Goal: Task Accomplishment & Management: Use online tool/utility

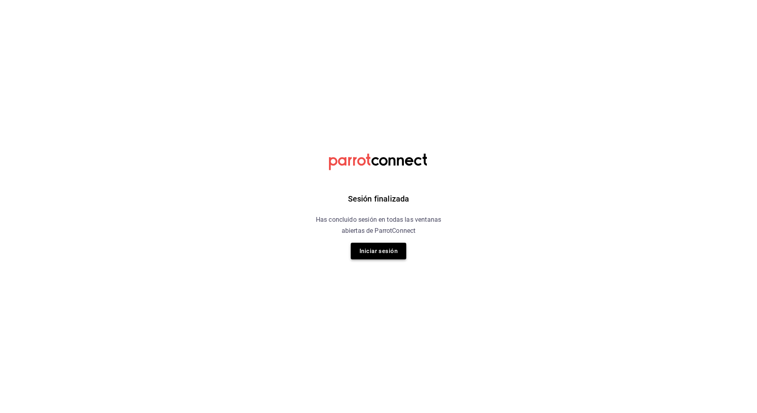
click at [385, 245] on button "Iniciar sesión" at bounding box center [378, 251] width 55 height 17
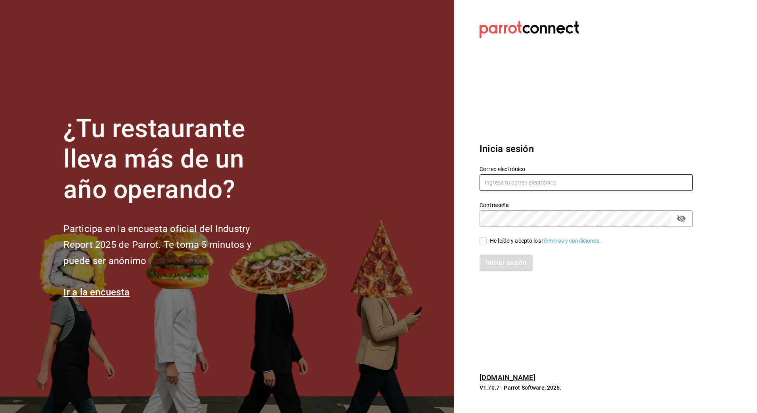
type input "[PERSON_NAME][EMAIL_ADDRESS][PERSON_NAME][DOMAIN_NAME]"
click at [491, 237] on div "He leído y acepto los Términos y condiciones." at bounding box center [545, 241] width 111 height 8
click at [487, 237] on input "He leído y acepto los Términos y condiciones." at bounding box center [483, 240] width 7 height 7
checkbox input "true"
click at [504, 264] on button "Iniciar sesión" at bounding box center [507, 263] width 54 height 17
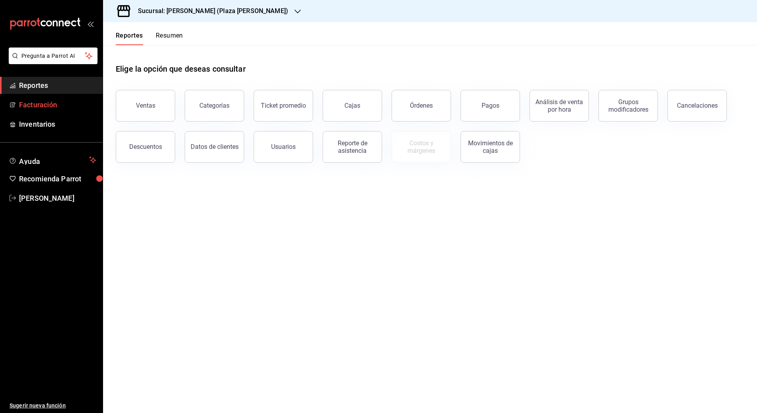
click at [38, 103] on span "Facturación" at bounding box center [57, 104] width 77 height 11
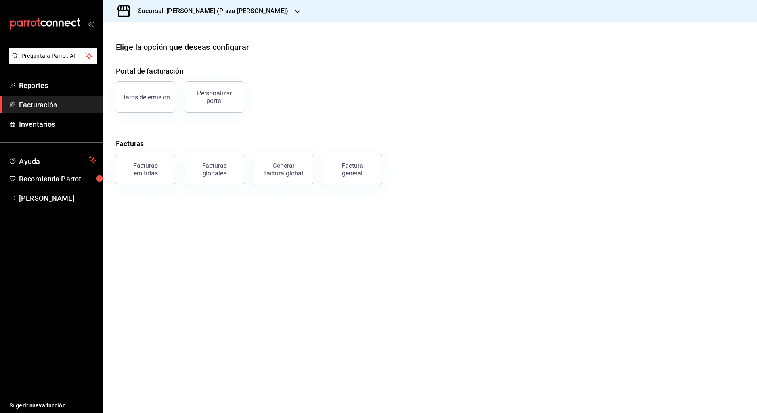
click at [169, 10] on h3 "Sucursal: Ichikani Sushi (Plaza Artz)" at bounding box center [210, 11] width 157 height 10
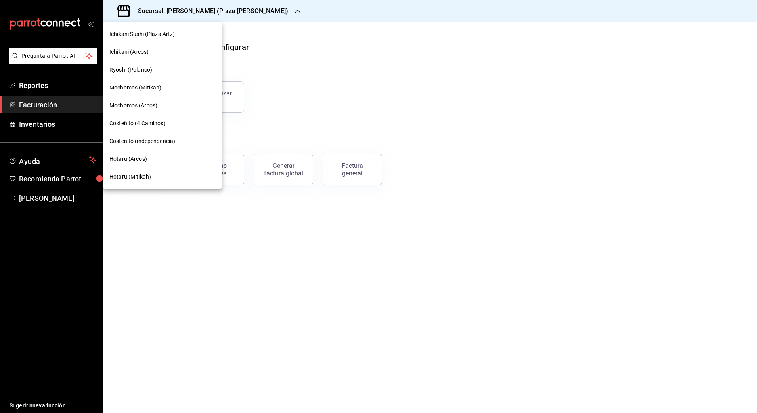
click at [148, 50] on span "Ichikani (Arcos)" at bounding box center [128, 52] width 39 height 8
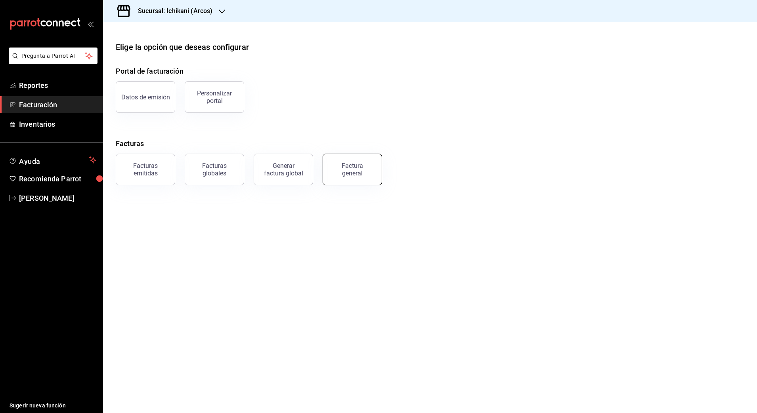
click at [356, 163] on div "Factura general" at bounding box center [353, 169] width 40 height 15
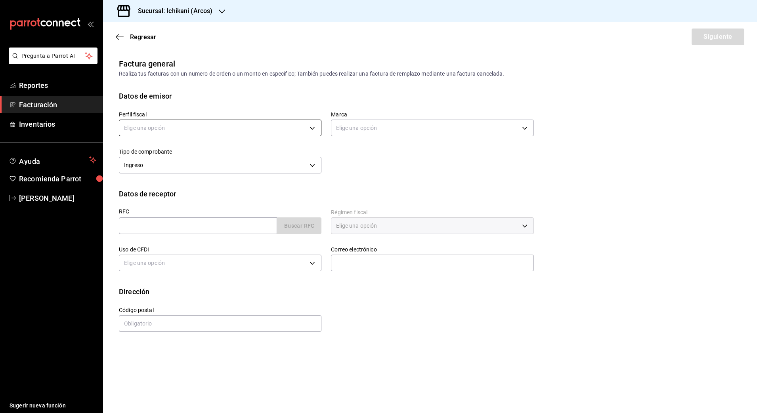
click at [196, 127] on body "Pregunta a Parrot AI Reportes Facturación Inventarios Ayuda Recomienda Parrot N…" at bounding box center [378, 206] width 757 height 413
click at [179, 171] on li "MERCADO DE EXPERIENCIAS" at bounding box center [220, 168] width 202 height 15
type input "6b210fc3-3bac-4bcd-9894-47ab42e56233"
type input "5b36b593-4404-40a8-ab52-4e9fd09f90e2"
click at [194, 225] on input "text" at bounding box center [198, 226] width 158 height 17
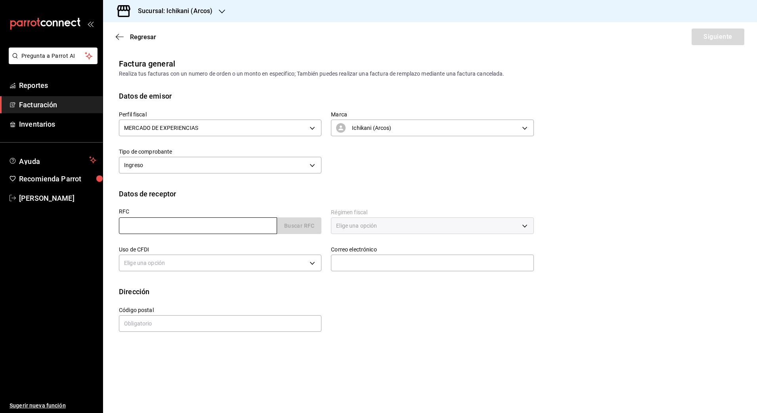
paste input "HFI230310AS5"
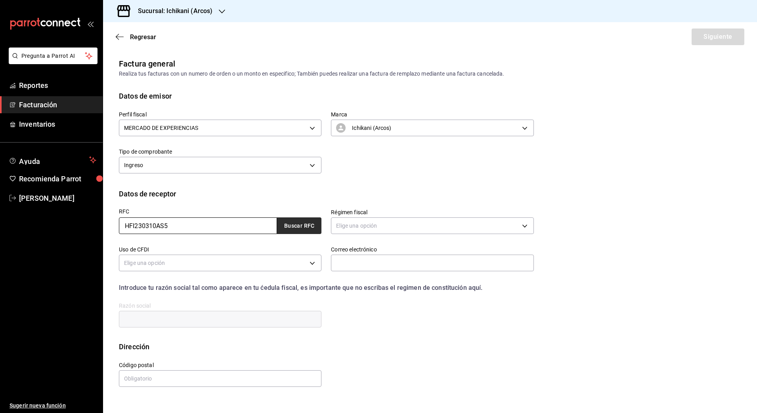
type input "HFI230310AS5"
drag, startPoint x: 308, startPoint y: 222, endPoint x: 376, endPoint y: 225, distance: 67.8
click at [311, 222] on button "Buscar RFC" at bounding box center [299, 226] width 44 height 17
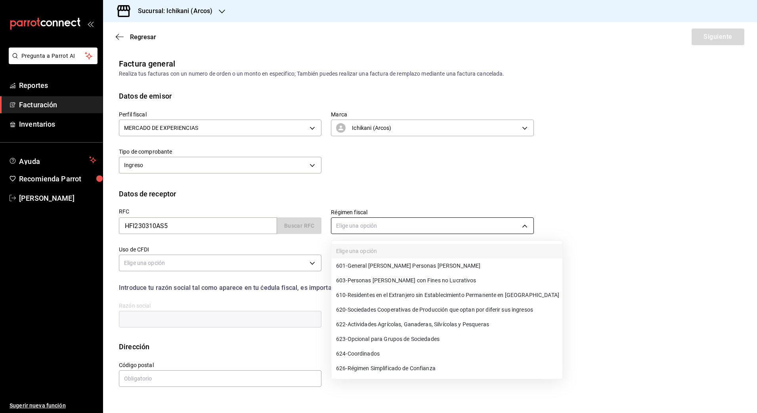
click at [377, 225] on body "Pregunta a Parrot AI Reportes Facturación Inventarios Ayuda Recomienda Parrot N…" at bounding box center [378, 206] width 757 height 413
click at [380, 270] on li "601 - General de Ley Personas Morales" at bounding box center [446, 266] width 231 height 15
type input "601"
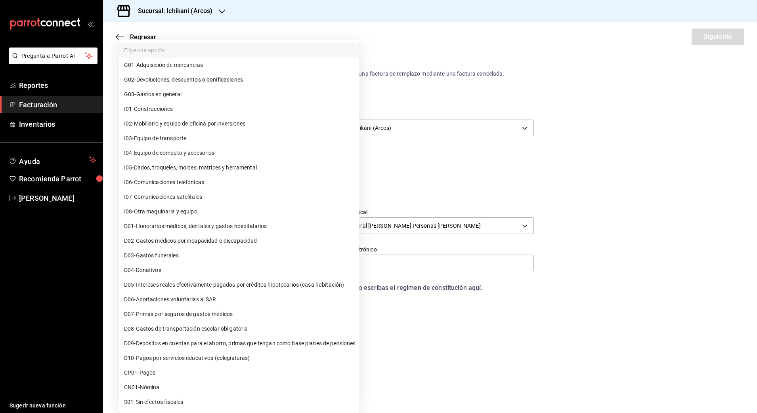
click at [199, 259] on body "Pregunta a Parrot AI Reportes Facturación Inventarios Ayuda Recomienda Parrot N…" at bounding box center [378, 206] width 757 height 413
click at [172, 99] on li "G03 - Gastos en general" at bounding box center [239, 94] width 240 height 15
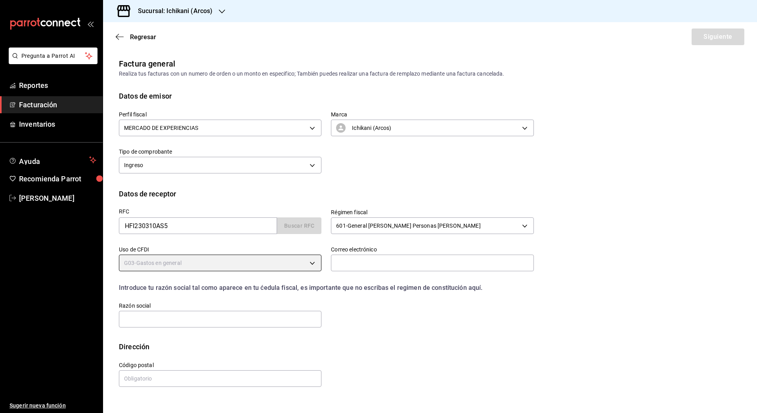
type input "G03"
click at [388, 259] on input "text" at bounding box center [432, 263] width 203 height 17
paste input "fperezv@homesteadfiber.com"
type input "fperezv@homesteadfiber.com"
drag, startPoint x: 224, startPoint y: 314, endPoint x: 219, endPoint y: 318, distance: 5.9
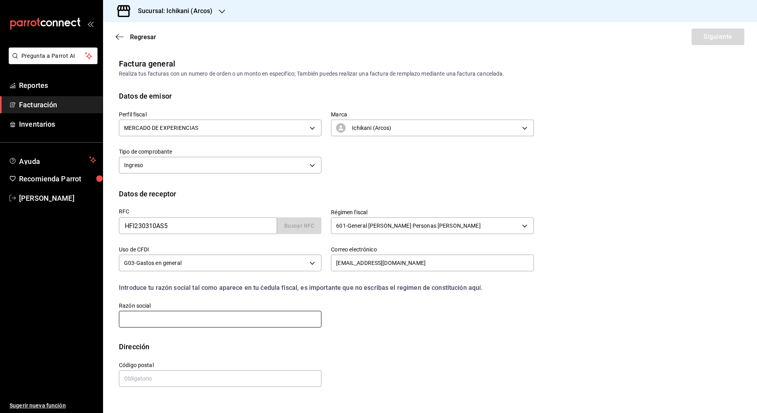
click at [221, 317] on input "text" at bounding box center [220, 319] width 203 height 17
paste input "HOMESTEAD FIBER"
type input "HOMESTEAD FIBER"
click at [154, 379] on input "text" at bounding box center [220, 379] width 203 height 17
type input "44600"
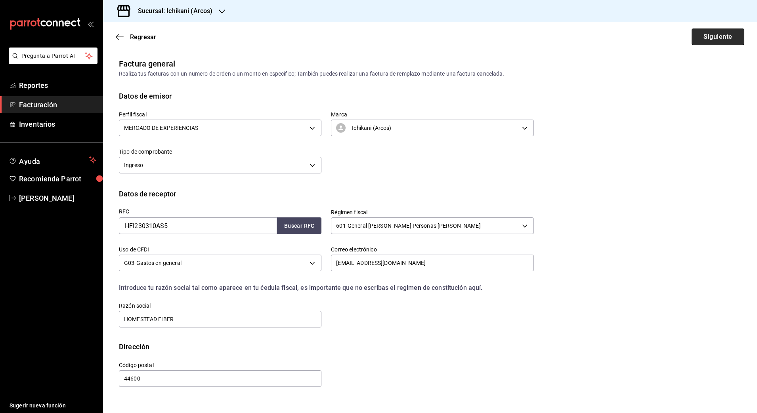
click at [707, 32] on button "Siguiente" at bounding box center [718, 37] width 53 height 17
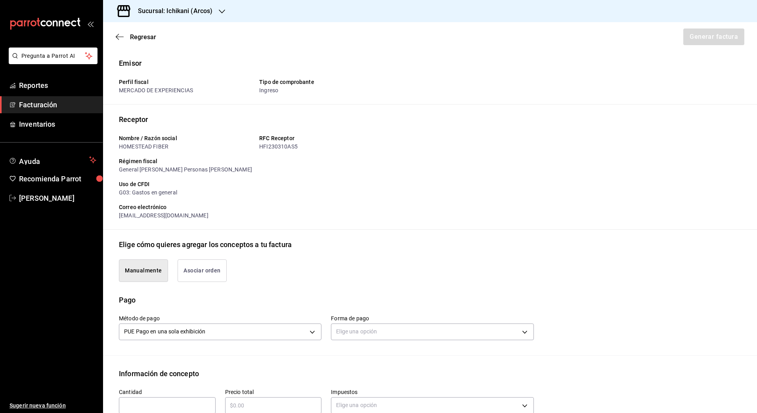
scroll to position [50, 0]
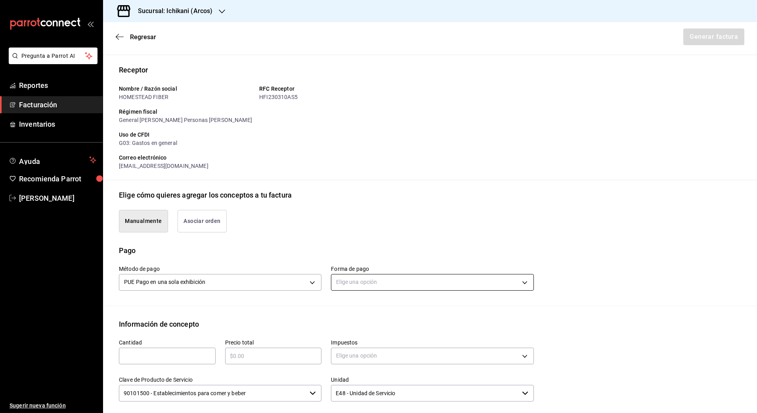
click at [396, 276] on body "Pregunta a Parrot AI Reportes Facturación Inventarios Ayuda Recomienda Parrot N…" at bounding box center [378, 206] width 757 height 413
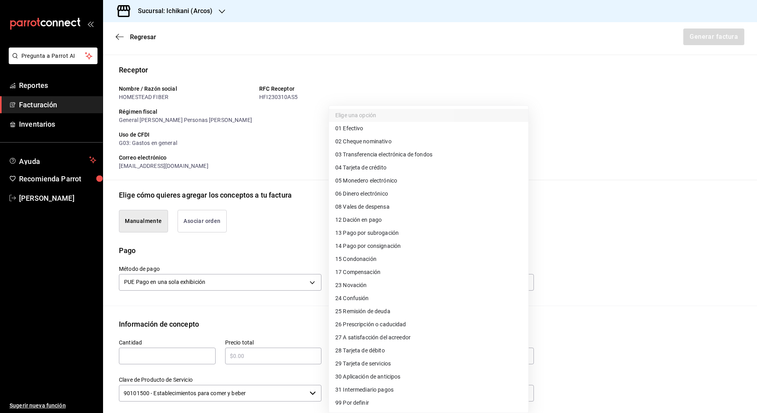
click at [369, 165] on span "04 Tarjeta de crédito" at bounding box center [360, 168] width 51 height 8
type input "04"
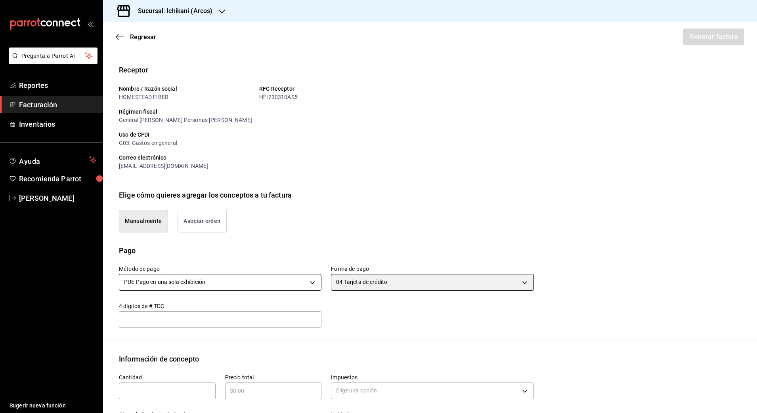
scroll to position [149, 0]
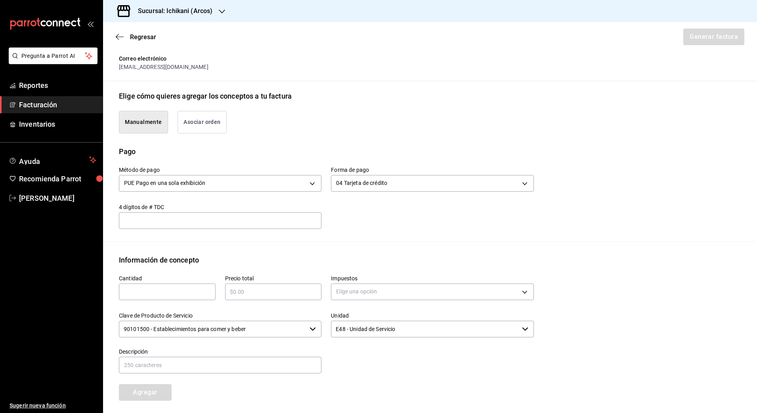
drag, startPoint x: 171, startPoint y: 291, endPoint x: 198, endPoint y: 283, distance: 28.7
click at [171, 291] on input "text" at bounding box center [167, 292] width 97 height 10
click at [174, 295] on input "text" at bounding box center [167, 292] width 97 height 10
type input "1"
type input "$7191.5"
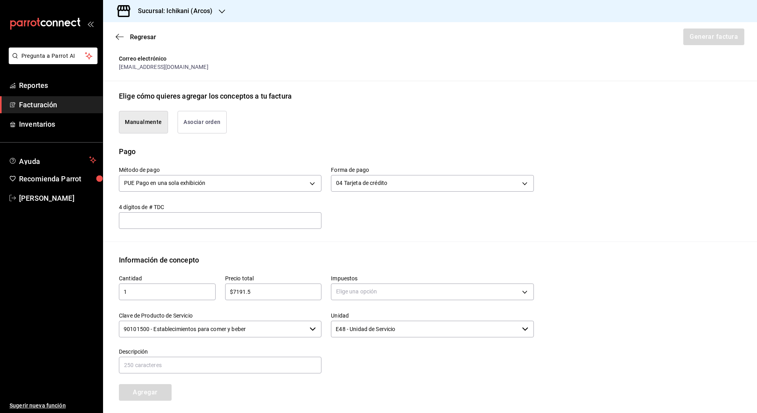
type input "IVA_16"
type input "Consumo de alimentos y bebidas 290825"
type input "$7"
type input "$1302"
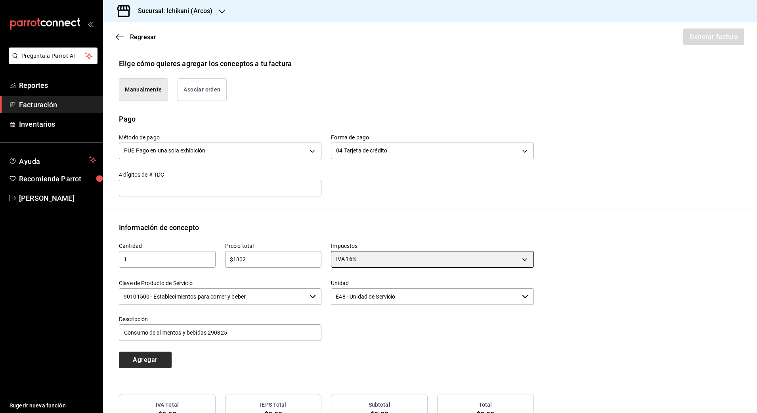
scroll to position [198, 0]
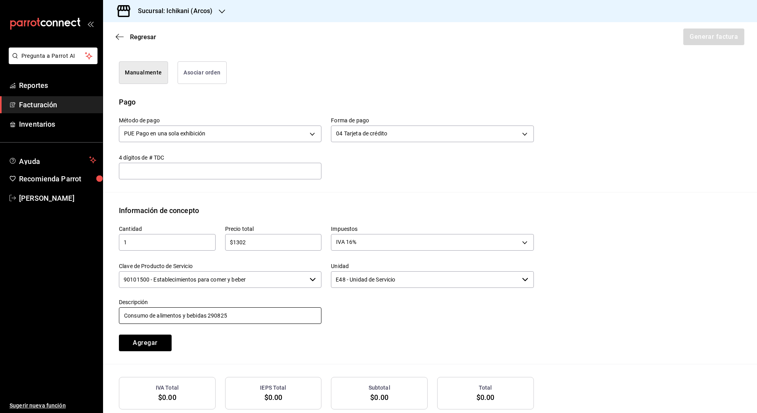
click at [210, 313] on input "Consumo de alimentos y bebidas 290825" at bounding box center [220, 316] width 203 height 17
type input "Consumo de alimentos y bebidas 060825"
click at [144, 338] on button "Agregar" at bounding box center [145, 343] width 53 height 17
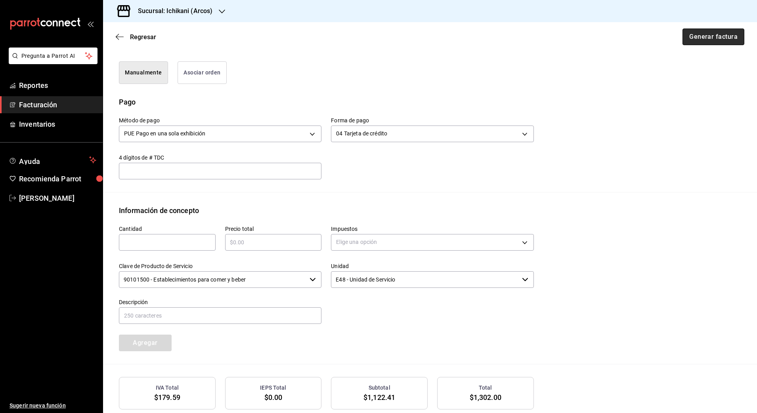
click at [698, 39] on button "Generar factura" at bounding box center [714, 37] width 62 height 17
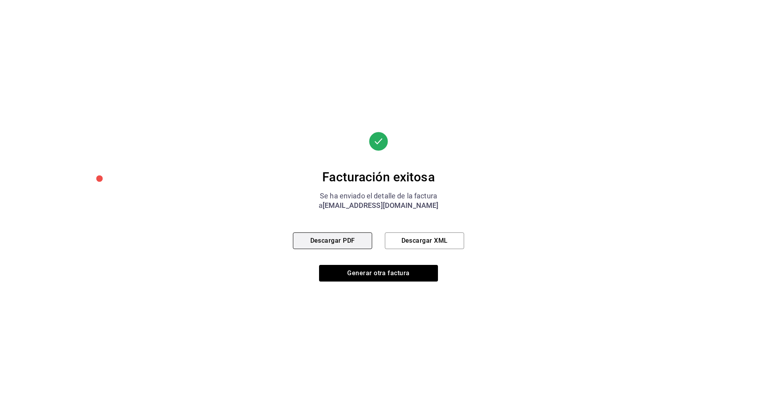
click at [346, 244] on button "Descargar PDF" at bounding box center [332, 241] width 79 height 17
click at [415, 244] on button "Descargar XML" at bounding box center [424, 241] width 79 height 17
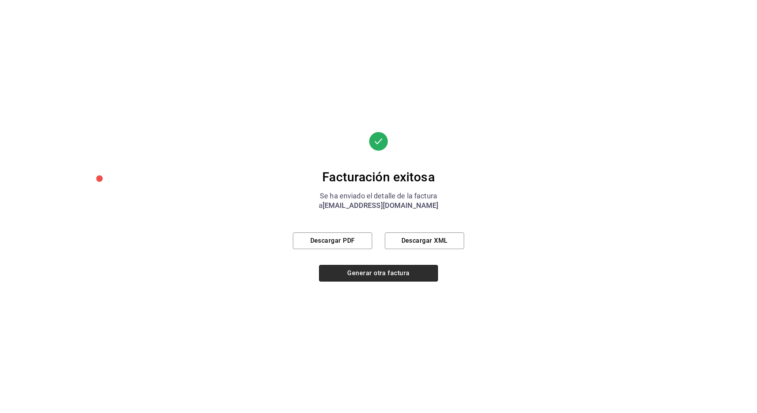
click at [384, 277] on button "Generar otra factura" at bounding box center [378, 273] width 119 height 17
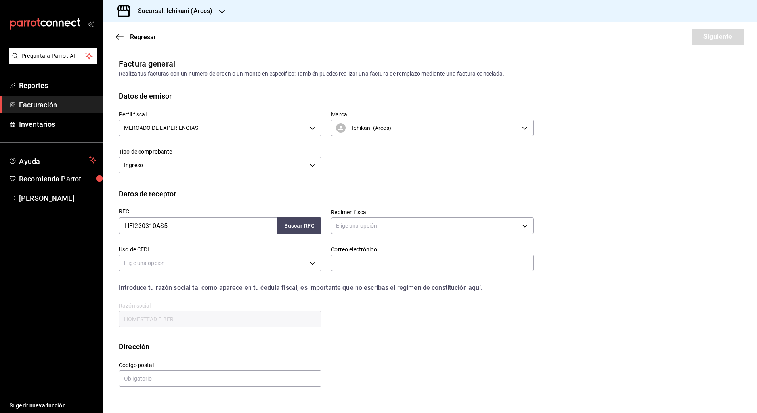
scroll to position [0, 0]
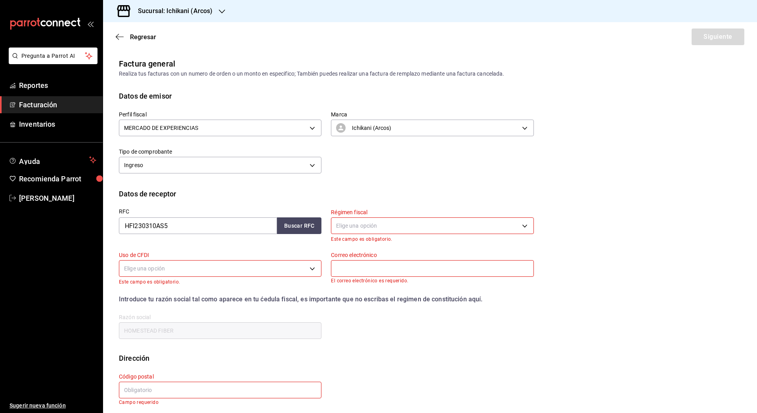
click at [50, 107] on span "Facturación" at bounding box center [57, 104] width 77 height 11
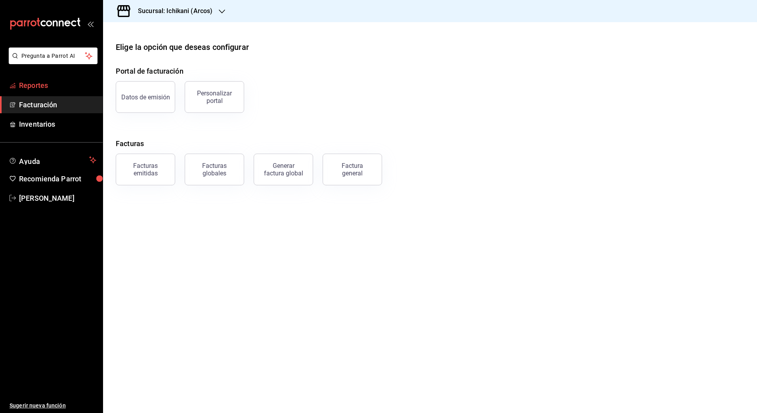
click at [41, 82] on span "Reportes" at bounding box center [57, 85] width 77 height 11
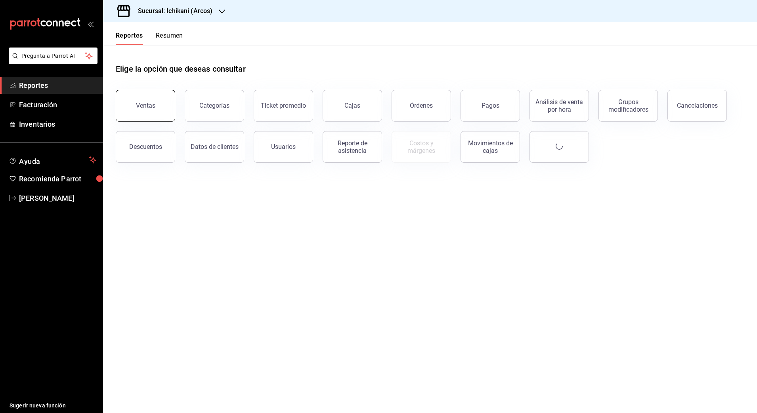
click at [130, 104] on button "Ventas" at bounding box center [145, 106] width 59 height 32
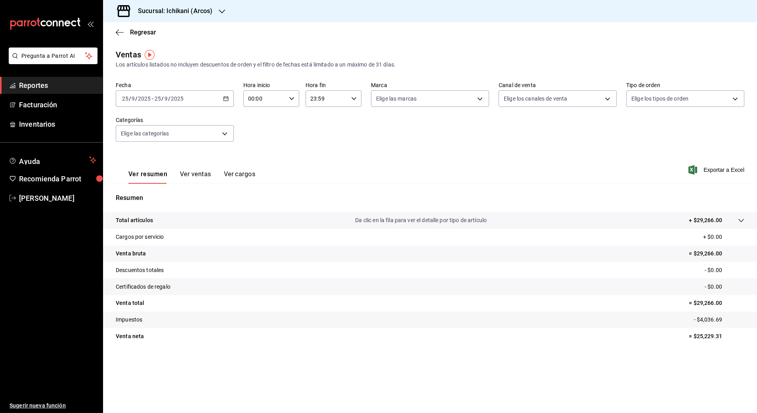
click at [222, 100] on div "2025-09-25 25 / 9 / 2025 - 2025-09-25 25 / 9 / 2025" at bounding box center [175, 98] width 118 height 17
click at [140, 197] on span "Rango de fechas" at bounding box center [152, 194] width 61 height 8
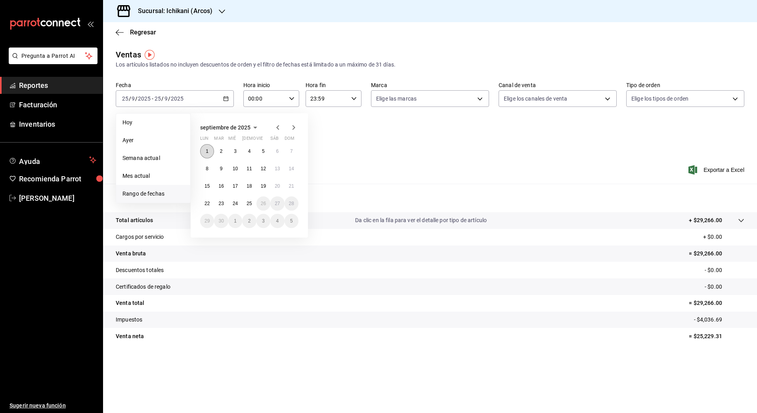
click at [206, 150] on abbr "1" at bounding box center [207, 152] width 3 height 6
click at [248, 203] on abbr "25" at bounding box center [249, 204] width 5 height 6
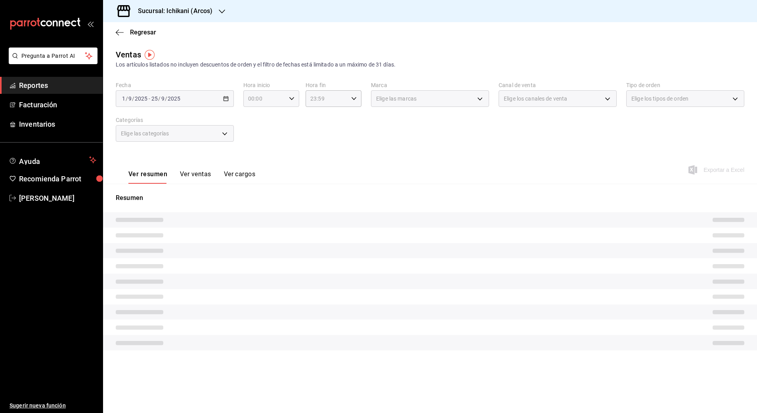
click at [290, 99] on icon "button" at bounding box center [292, 99] width 6 height 6
click at [255, 165] on span "05" at bounding box center [257, 164] width 15 height 6
type input "05:00"
click at [360, 100] on div at bounding box center [378, 206] width 757 height 413
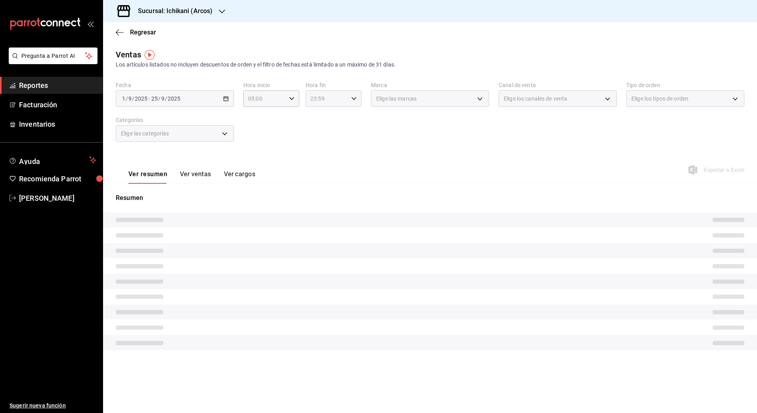
click at [357, 98] on div "23:59 Hora fin" at bounding box center [334, 98] width 56 height 17
click at [311, 148] on button "04" at bounding box center [319, 149] width 25 height 16
type input "04:59"
click at [151, 12] on div at bounding box center [378, 206] width 757 height 413
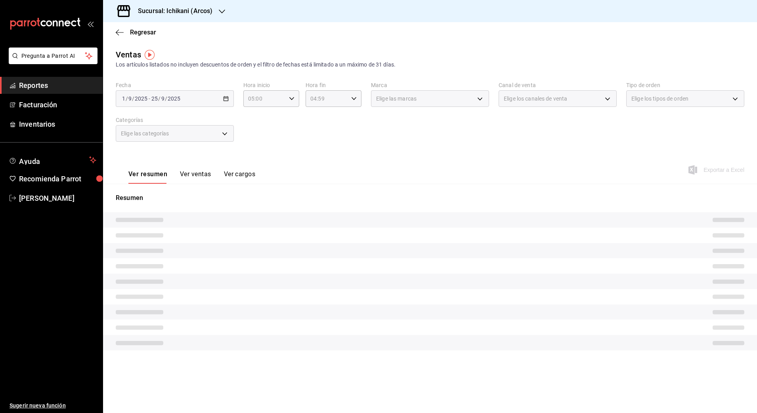
click at [168, 11] on h3 "Sucursal: Ichikani (Arcos)" at bounding box center [172, 11] width 81 height 10
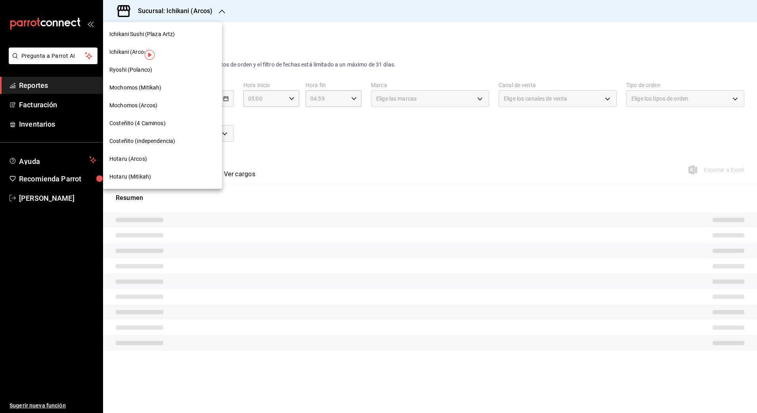
click at [156, 71] on div "Ryoshi (Polanco)" at bounding box center [162, 70] width 106 height 8
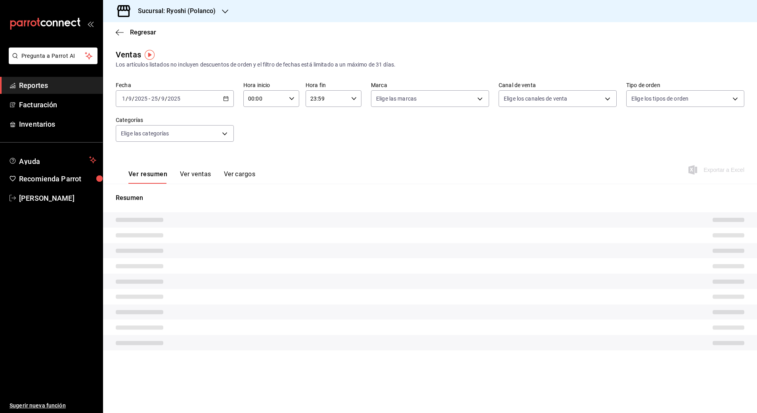
type input "05:00"
type input "04:59"
